Goal: Complete application form

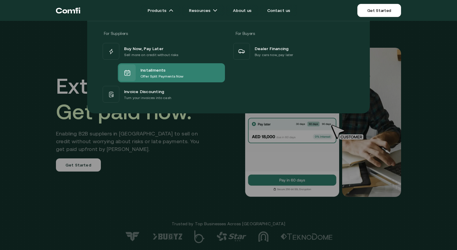
click at [150, 66] on span "Installments" at bounding box center [153, 69] width 25 height 7
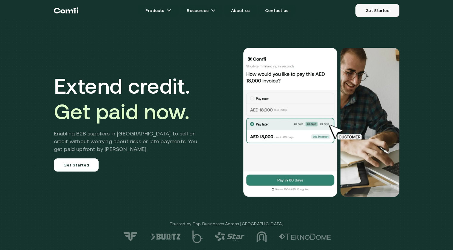
click at [380, 12] on link "Get Started" at bounding box center [377, 10] width 44 height 13
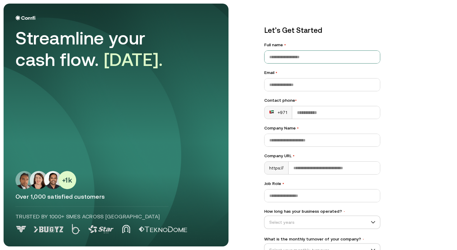
click at [293, 58] on input "Full name •" at bounding box center [323, 57] width 116 height 13
click at [185, 78] on div "Streamline your cash flow. [DATE]. Over 1,000 satisfied customers Trusted by 10…" at bounding box center [115, 124] width 201 height 219
click at [321, 62] on input "Full name •" at bounding box center [323, 57] width 116 height 13
click at [394, 85] on div "Let’s Get Started Full name • Email • Contact phone • +971 Company Name • Compa…" at bounding box center [353, 125] width 201 height 242
click at [452, 84] on main "Streamline your cash flow. [DATE]. Over 1,000 satisfied customers Trusted by 10…" at bounding box center [228, 125] width 457 height 250
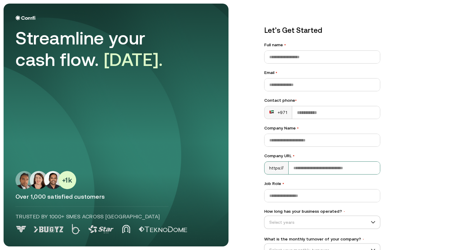
scroll to position [38, 0]
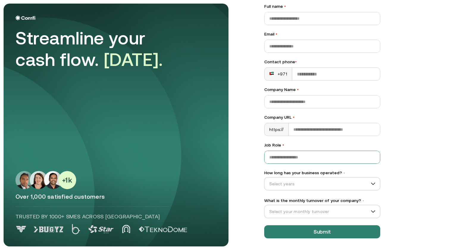
click at [281, 155] on input "Job Role •" at bounding box center [323, 157] width 116 height 13
click at [317, 158] on input "Job Role •" at bounding box center [323, 157] width 116 height 13
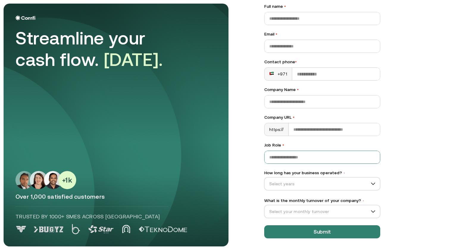
click at [317, 158] on input "Job Role •" at bounding box center [323, 157] width 116 height 13
type input "*"
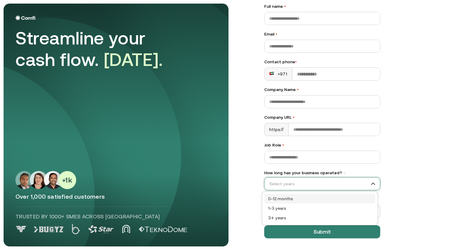
click at [325, 181] on input "How long has your business operated? •" at bounding box center [320, 183] width 110 height 9
click at [321, 184] on input "How long has your business operated? •" at bounding box center [320, 183] width 110 height 9
click at [323, 186] on input "How long has your business operated? •" at bounding box center [320, 183] width 110 height 9
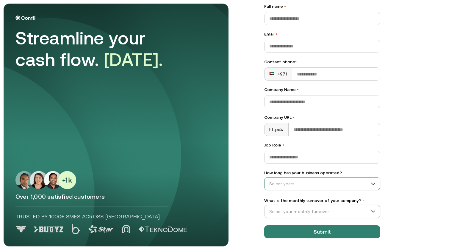
drag, startPoint x: 289, startPoint y: 175, endPoint x: 300, endPoint y: 185, distance: 14.8
click at [300, 185] on div "How long has your business operated? • Select years" at bounding box center [322, 179] width 116 height 21
click at [300, 185] on input "How long has your business operated? •" at bounding box center [320, 183] width 110 height 9
click at [303, 179] on input "How long has your business operated? •" at bounding box center [320, 183] width 110 height 9
click at [325, 184] on input "How long has your business operated? •" at bounding box center [320, 183] width 110 height 9
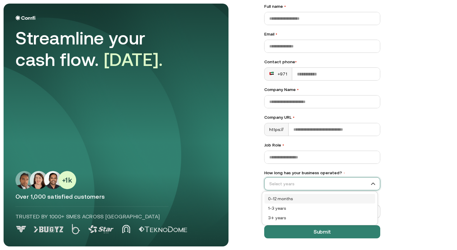
click at [320, 184] on input "How long has your business operated? •" at bounding box center [320, 183] width 110 height 9
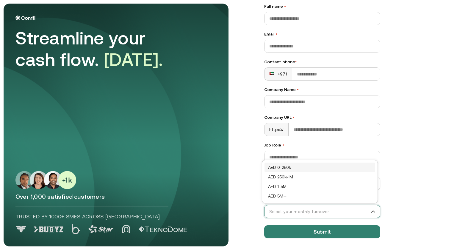
click at [322, 209] on input "What is the monthly turnover of your company? •" at bounding box center [320, 211] width 110 height 9
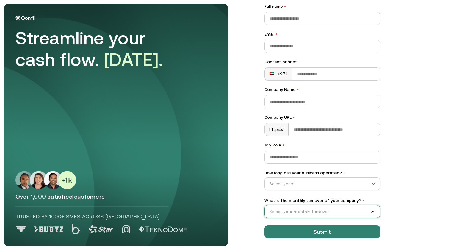
click at [322, 209] on input "What is the monthly turnover of your company? •" at bounding box center [320, 211] width 110 height 9
click at [264, 199] on label "What is the monthly turnover of your company? •" at bounding box center [322, 200] width 116 height 6
click at [265, 207] on input "What is the monthly turnover of your company? •" at bounding box center [320, 211] width 110 height 9
drag, startPoint x: 264, startPoint y: 199, endPoint x: 350, endPoint y: 201, distance: 85.2
click at [350, 201] on label "What is the monthly turnover of your company? •" at bounding box center [322, 200] width 116 height 6
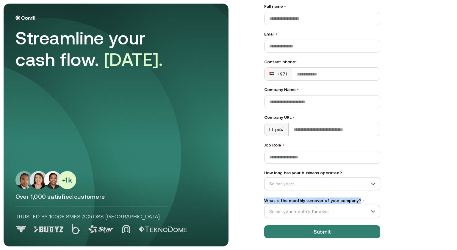
click at [350, 207] on input "What is the monthly turnover of your company? •" at bounding box center [320, 211] width 110 height 9
copy label "What is the monthly turnover of your company?"
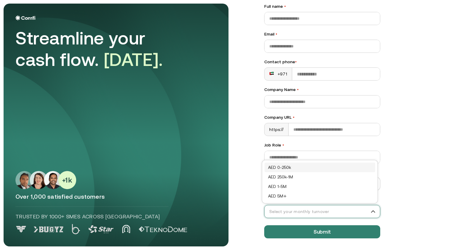
click at [353, 211] on input "What is the monthly turnover of your company? •" at bounding box center [320, 211] width 110 height 9
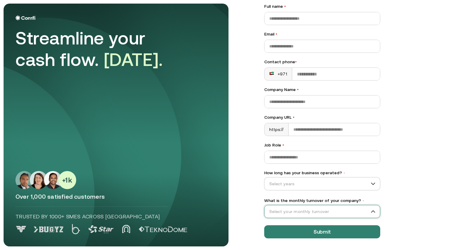
click at [353, 211] on input "What is the monthly turnover of your company? •" at bounding box center [320, 211] width 110 height 9
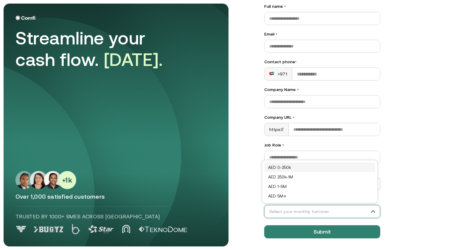
click at [320, 211] on input "What is the monthly turnover of your company? •" at bounding box center [320, 211] width 110 height 9
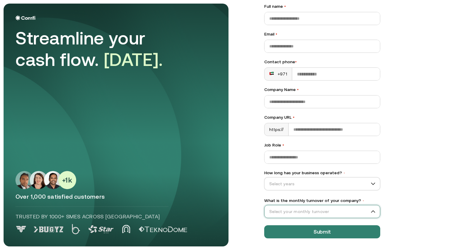
click at [320, 211] on input "What is the monthly turnover of your company? •" at bounding box center [320, 211] width 110 height 9
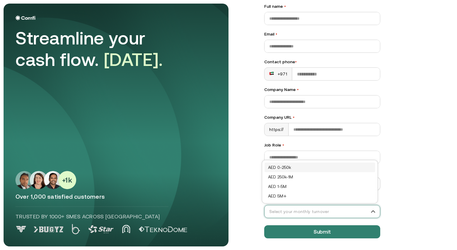
click at [320, 211] on input "What is the monthly turnover of your company? •" at bounding box center [320, 211] width 110 height 9
click at [306, 205] on div "Select your monthly turnover" at bounding box center [322, 211] width 116 height 13
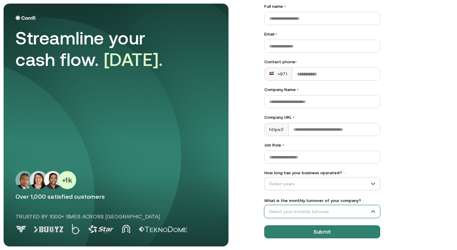
click at [336, 211] on input "What is the monthly turnover of your company? •" at bounding box center [320, 211] width 110 height 9
click at [210, 166] on div "Streamline your cash flow. [DATE]. Over 1,000 satisfied customers Trusted by 10…" at bounding box center [115, 124] width 201 height 219
click at [299, 207] on input "What is the monthly turnover of your company? •" at bounding box center [320, 211] width 110 height 9
